Goal: Information Seeking & Learning: Learn about a topic

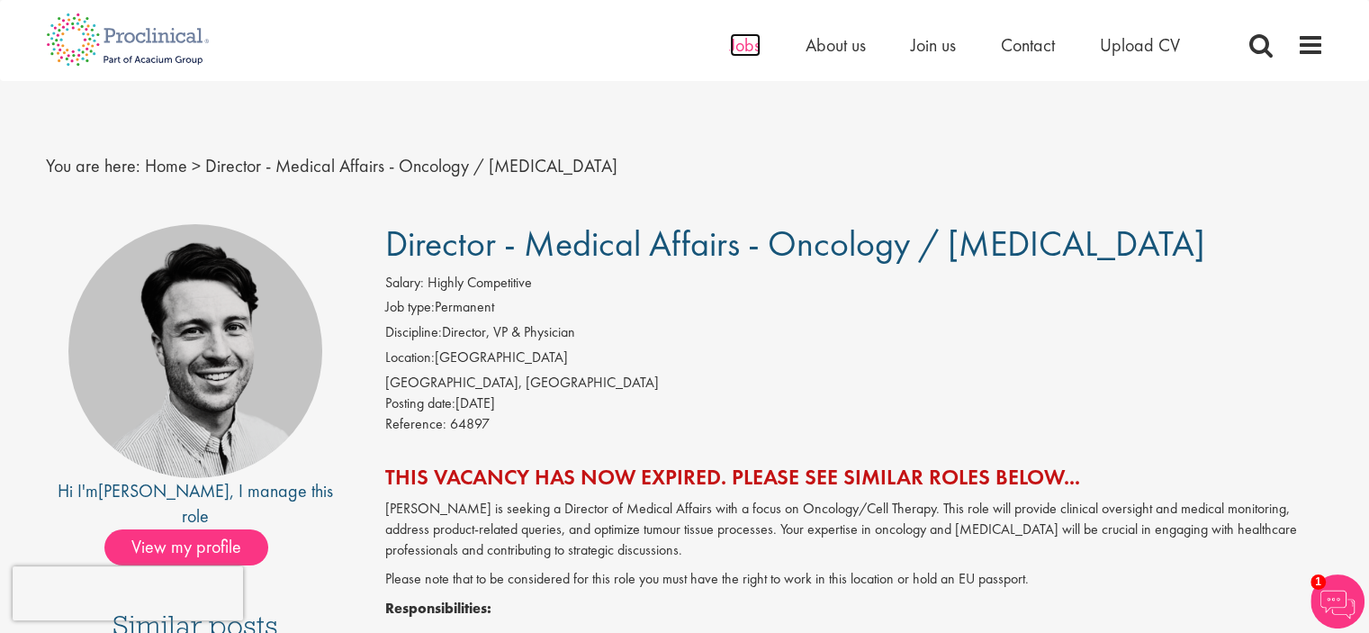
click at [753, 44] on span "Jobs" at bounding box center [745, 44] width 31 height 23
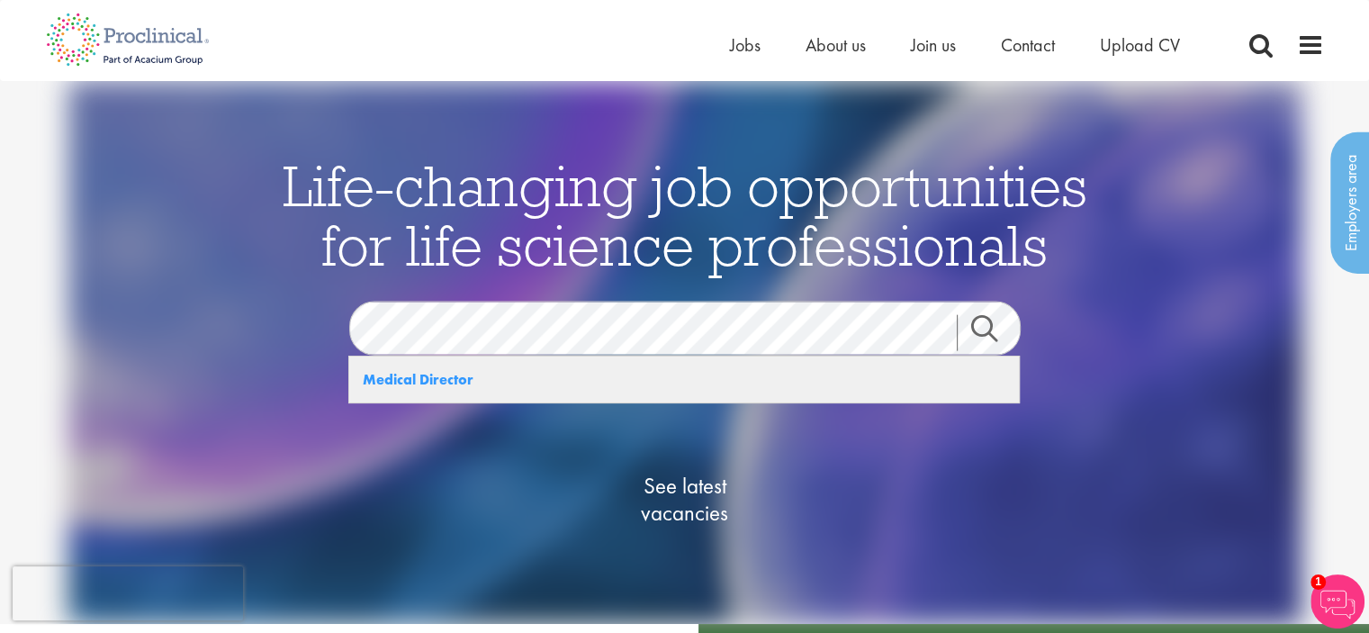
click at [414, 381] on strong "Medical Director" at bounding box center [418, 379] width 111 height 19
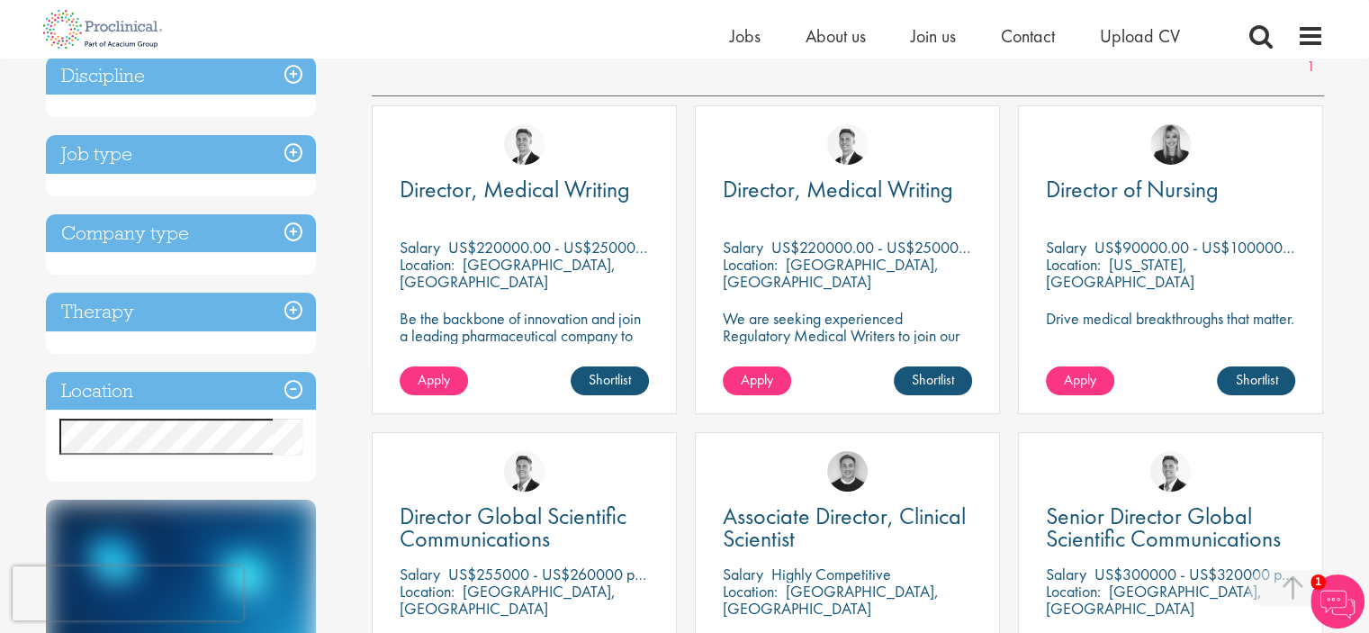
scroll to position [360, 0]
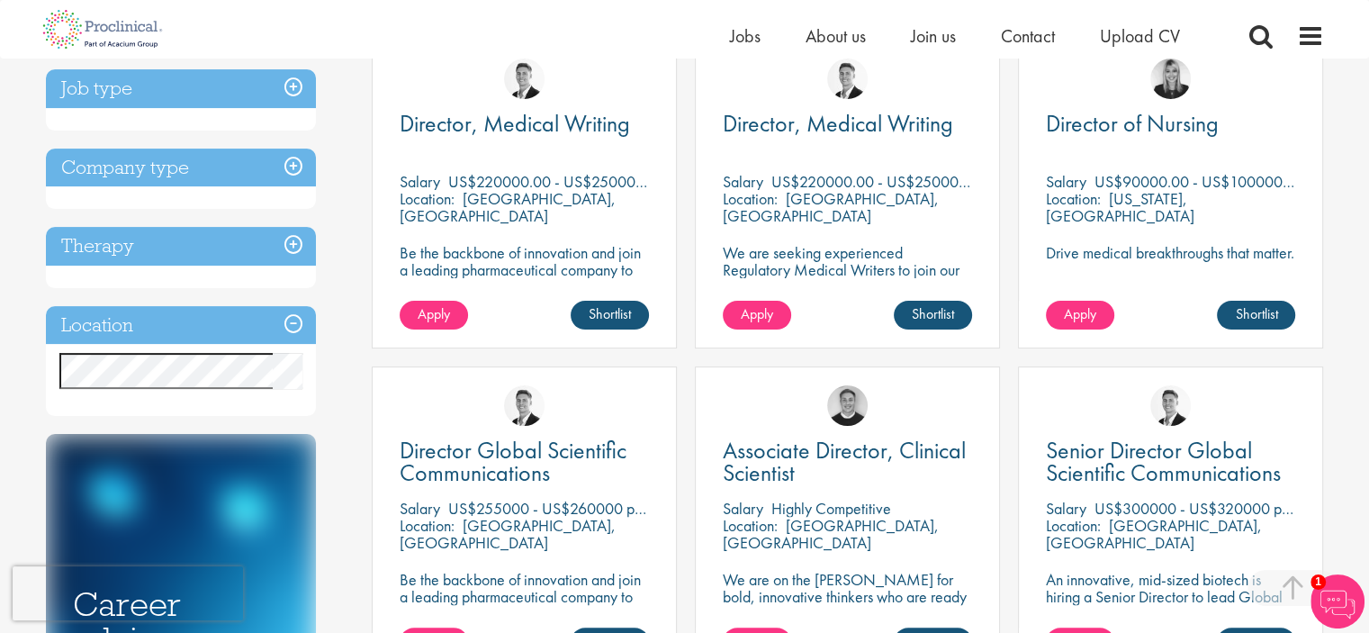
click at [173, 316] on h3 "Location" at bounding box center [181, 325] width 270 height 39
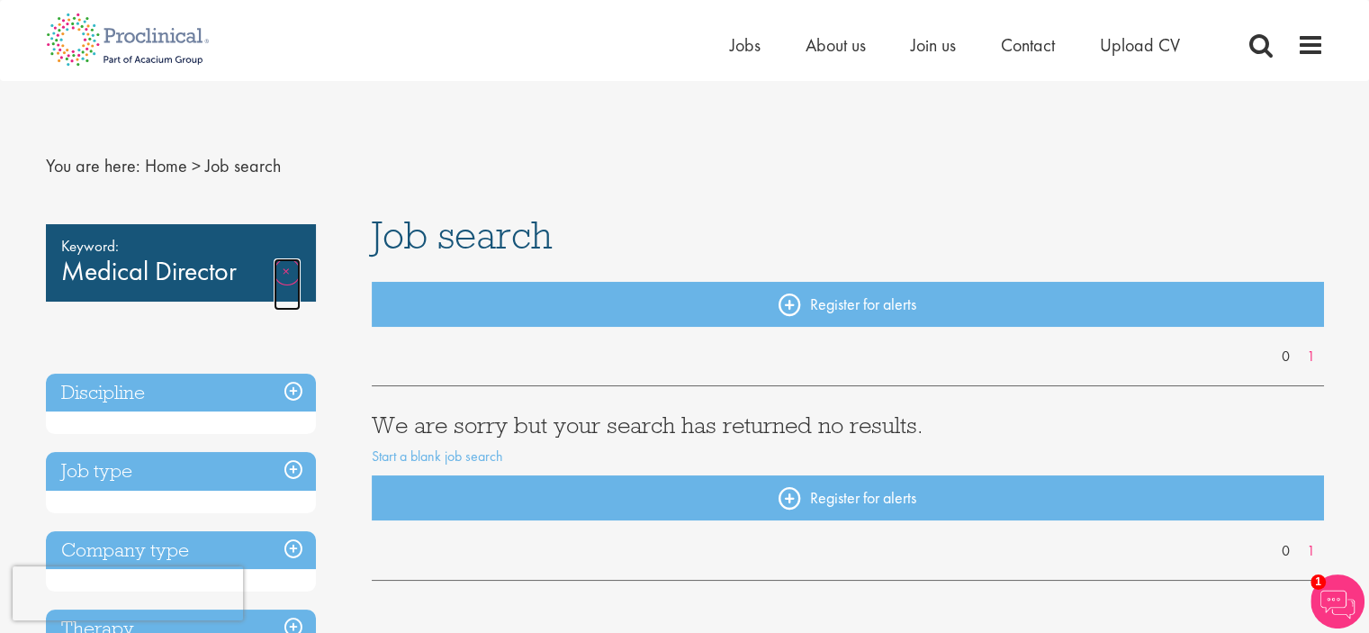
click at [277, 271] on link "Remove" at bounding box center [287, 284] width 27 height 52
